Goal: Task Accomplishment & Management: Use online tool/utility

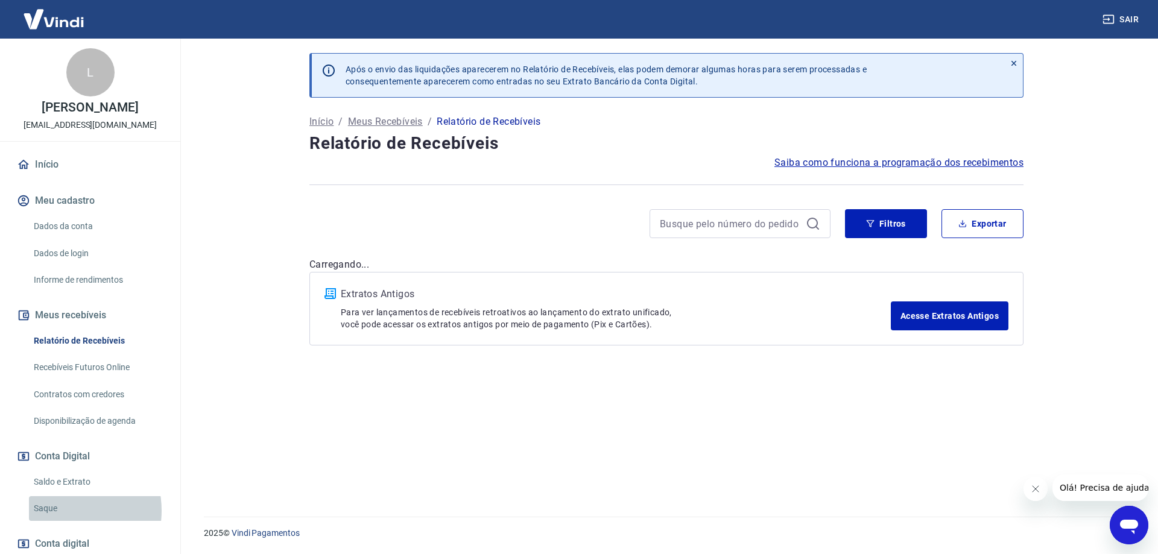
click at [62, 511] on link "Saque" at bounding box center [97, 508] width 137 height 25
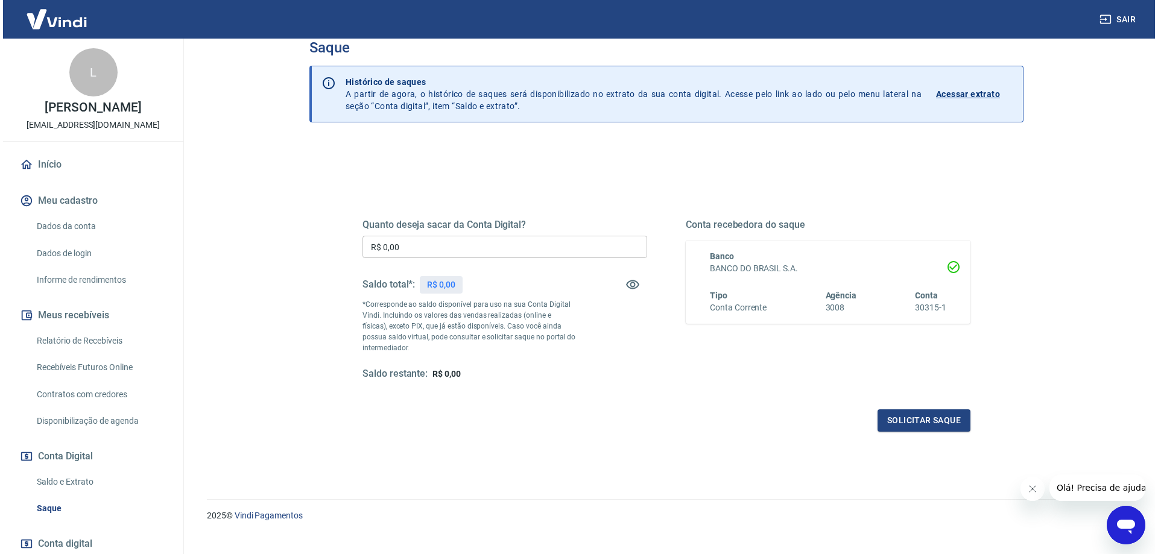
scroll to position [42, 0]
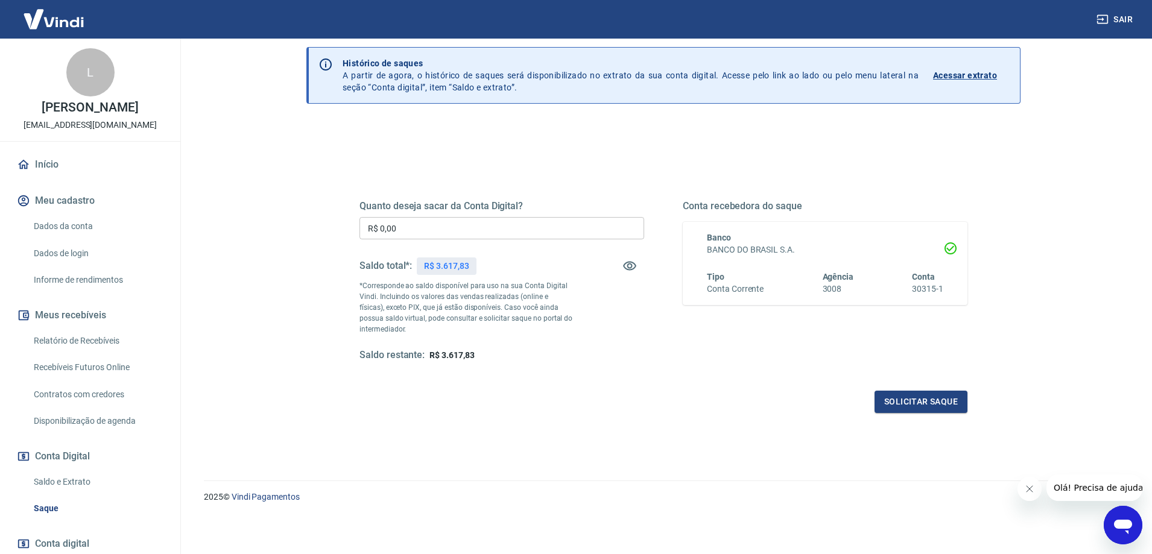
drag, startPoint x: 371, startPoint y: 215, endPoint x: 71, endPoint y: 172, distance: 302.9
click at [77, 176] on div "Sair L [PERSON_NAME] [EMAIL_ADDRESS][DOMAIN_NAME] Início Meu cadastro Dados da …" at bounding box center [576, 235] width 1152 height 554
type input "R$ 3.600,00"
click at [929, 413] on button "Solicitar saque" at bounding box center [921, 402] width 93 height 22
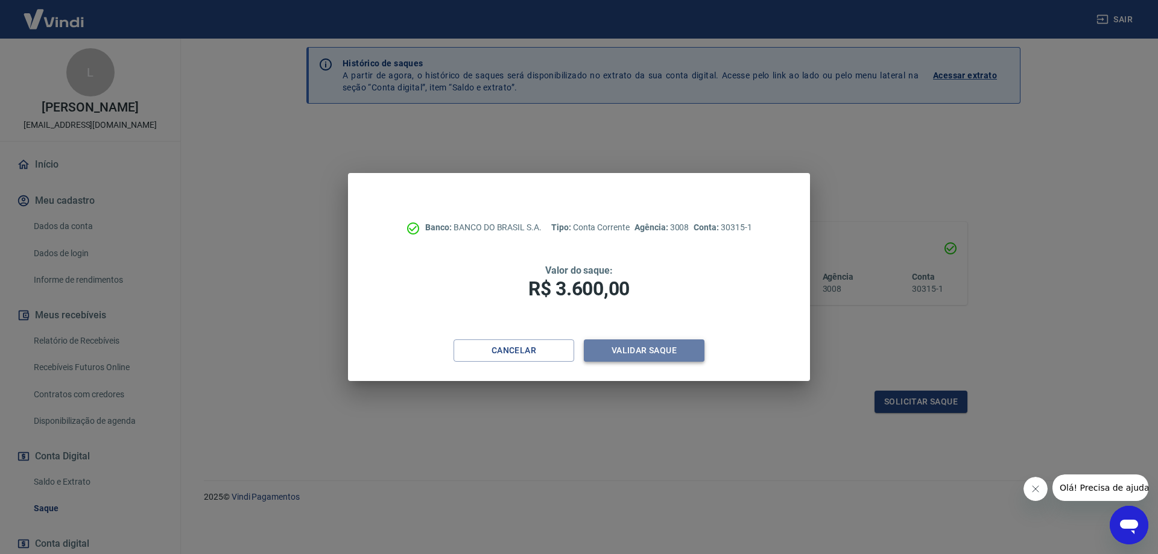
click at [662, 353] on button "Validar saque" at bounding box center [644, 351] width 121 height 22
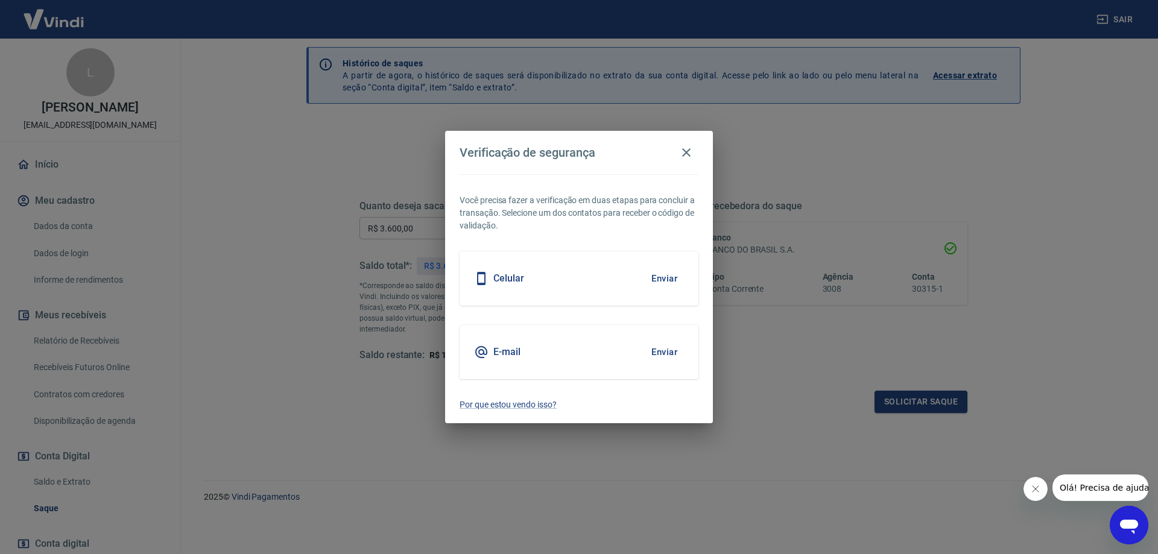
click at [582, 291] on div "Celular Enviar" at bounding box center [579, 279] width 239 height 54
click at [658, 272] on button "Enviar" at bounding box center [664, 278] width 39 height 25
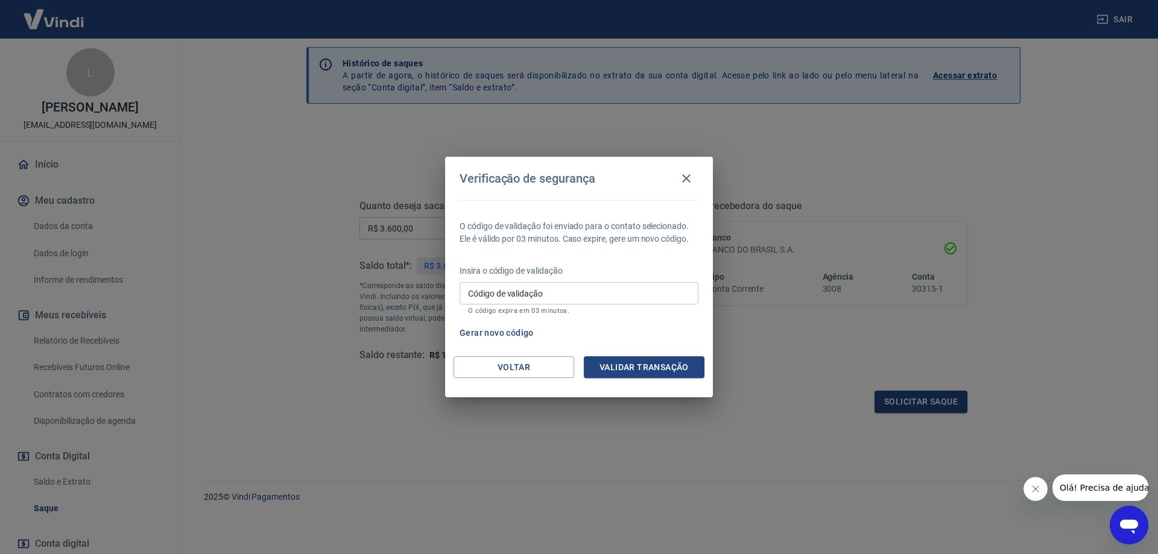
click at [574, 294] on input "Código de validação" at bounding box center [579, 293] width 239 height 22
click at [661, 314] on p "O código expira em 03 minutos." at bounding box center [579, 311] width 222 height 8
click at [560, 291] on input "Código de validação" at bounding box center [579, 293] width 239 height 22
click at [539, 371] on button "Voltar" at bounding box center [514, 368] width 121 height 22
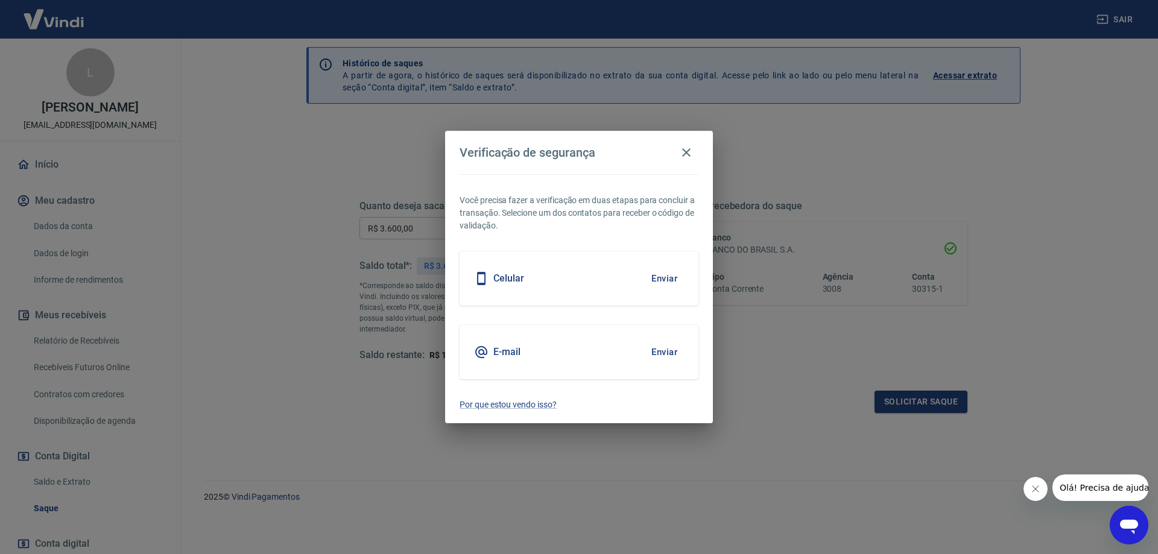
click at [662, 359] on button "Enviar" at bounding box center [664, 352] width 39 height 25
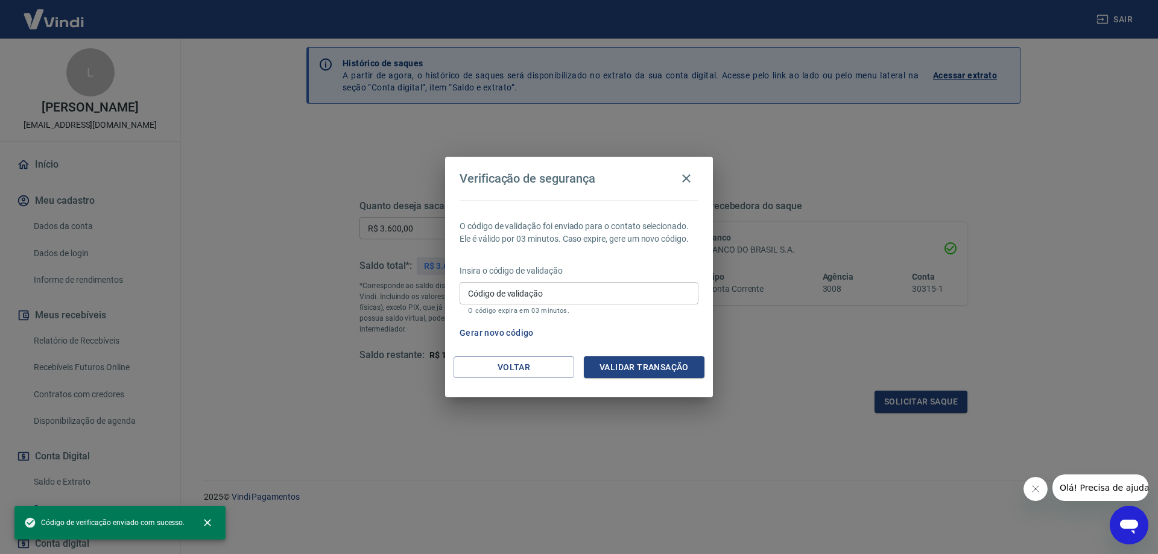
drag, startPoint x: 569, startPoint y: 288, endPoint x: 575, endPoint y: 294, distance: 8.1
click at [569, 288] on input "Código de validação" at bounding box center [579, 293] width 239 height 22
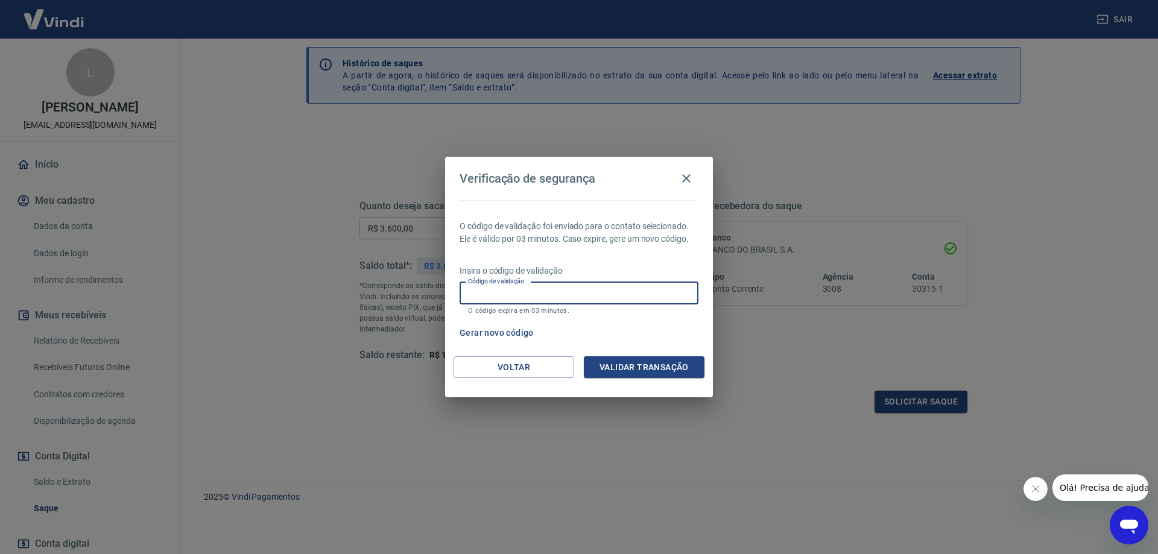
paste input "919844"
type input "919844"
click at [652, 369] on button "Validar transação" at bounding box center [644, 368] width 121 height 22
